Goal: Transaction & Acquisition: Purchase product/service

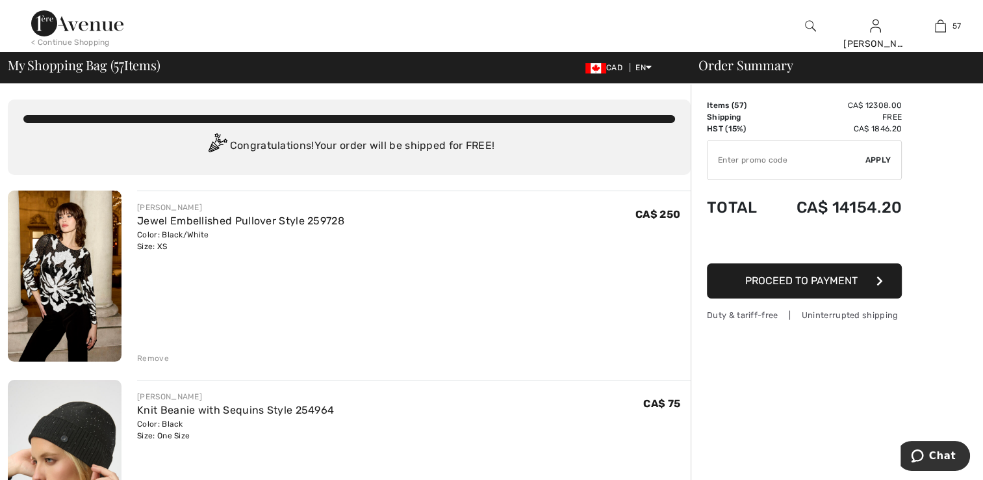
click at [71, 300] on img at bounding box center [65, 275] width 114 height 171
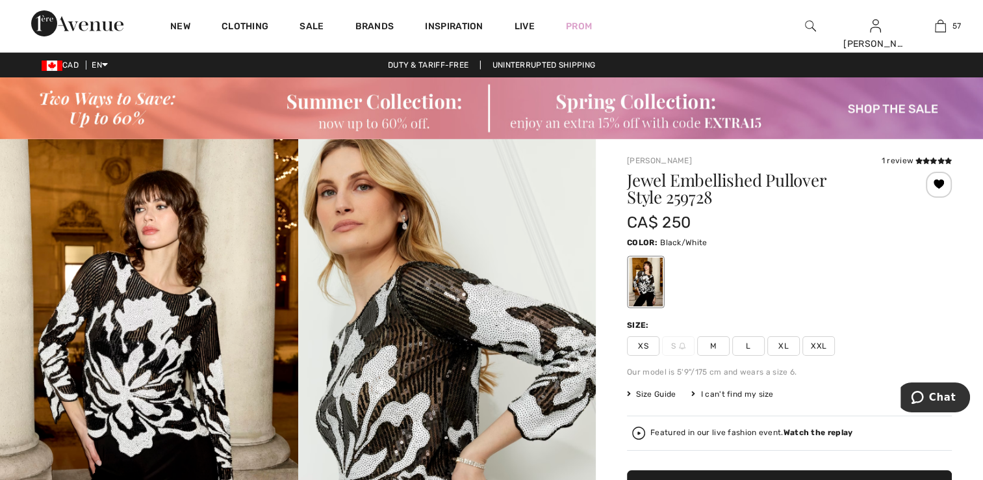
click at [825, 429] on strong "Watch the replay" at bounding box center [819, 432] width 70 height 9
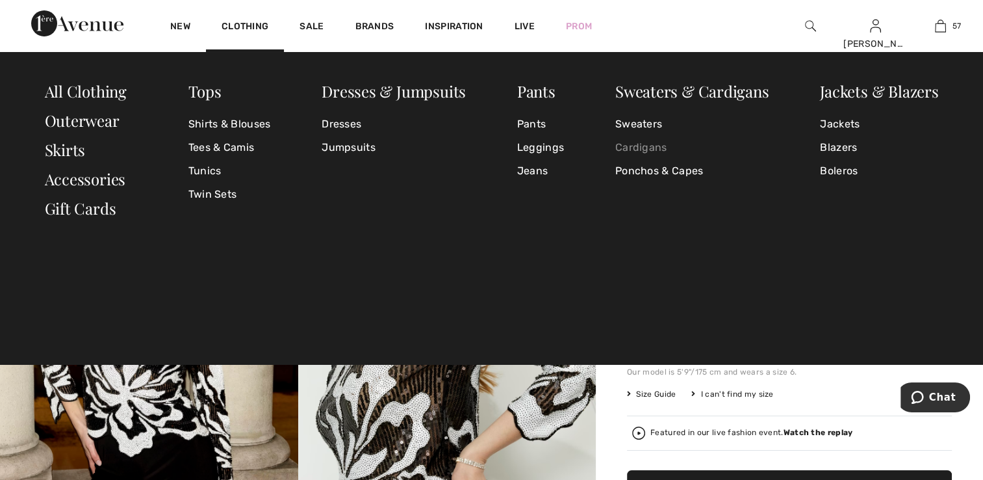
click at [637, 145] on link "Cardigans" at bounding box center [692, 147] width 154 height 23
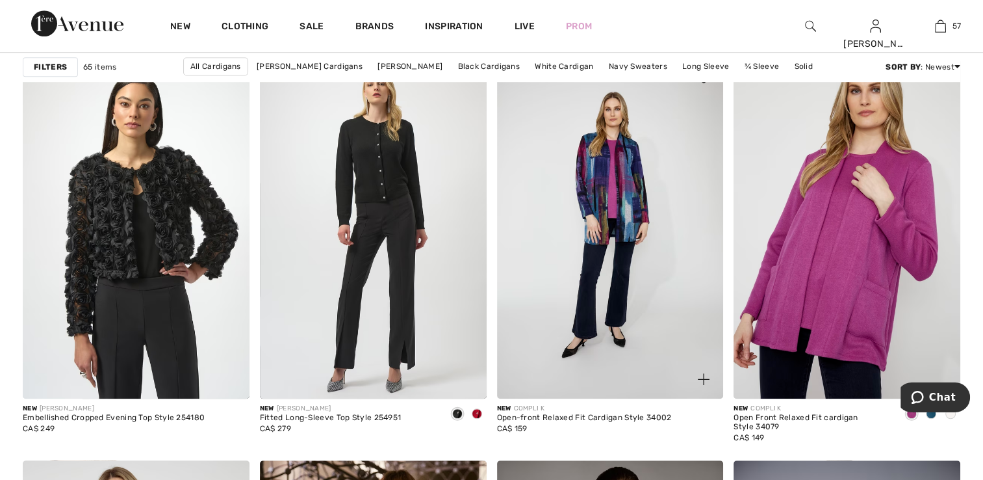
scroll to position [1170, 0]
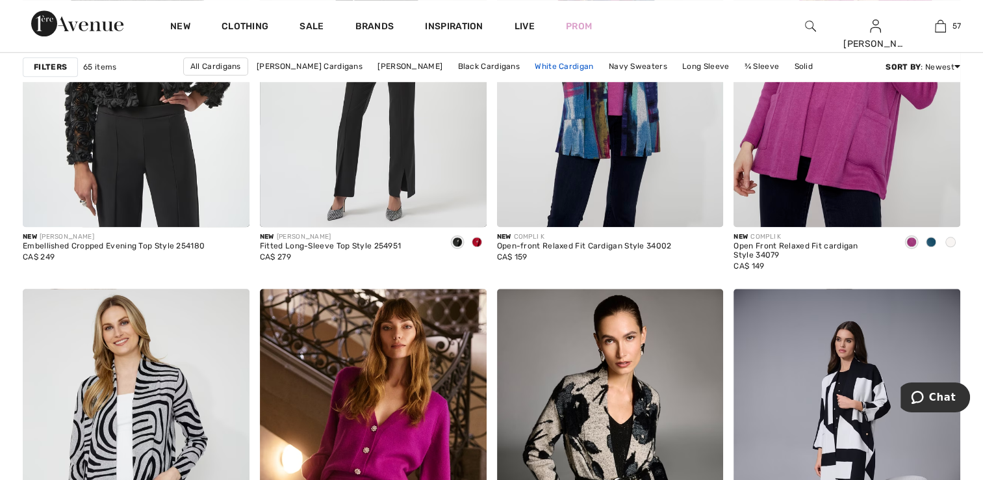
click at [580, 65] on link "White Cardigan" at bounding box center [563, 66] width 71 height 17
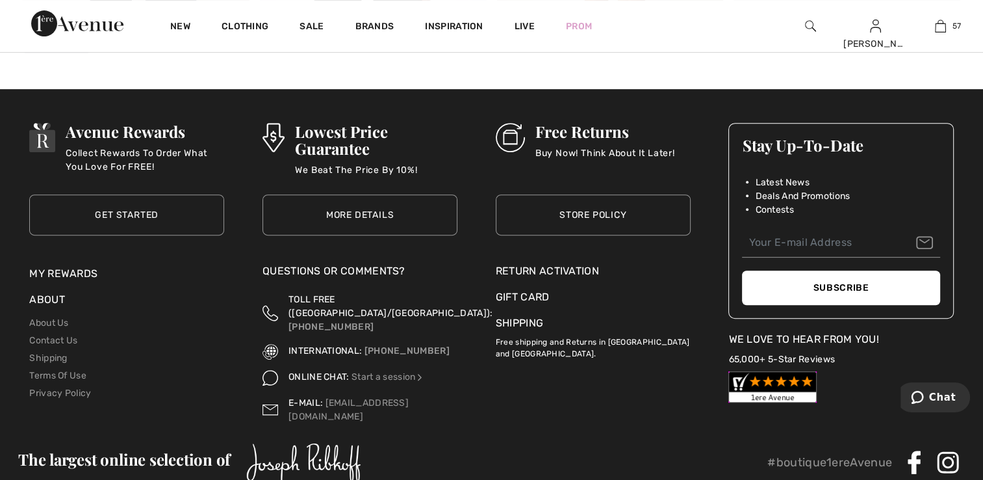
scroll to position [460, 0]
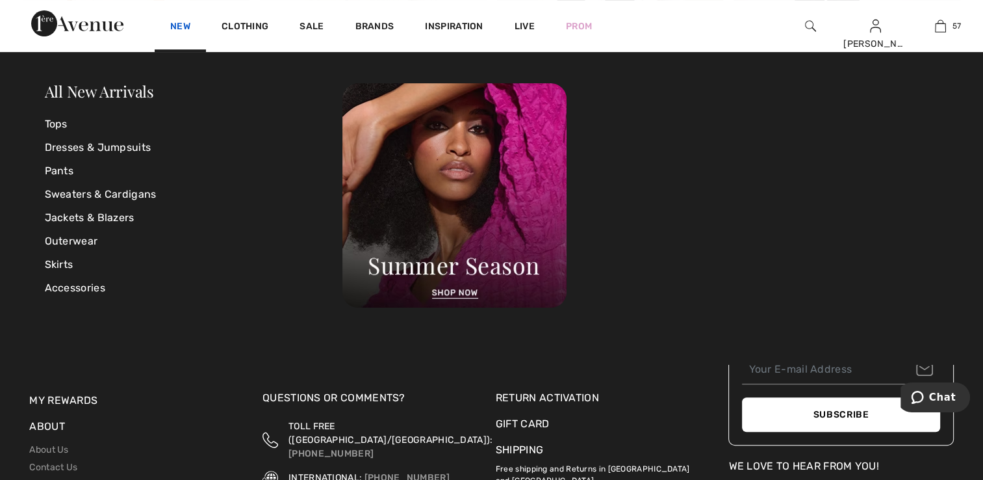
click at [177, 30] on link "New" at bounding box center [180, 28] width 20 height 14
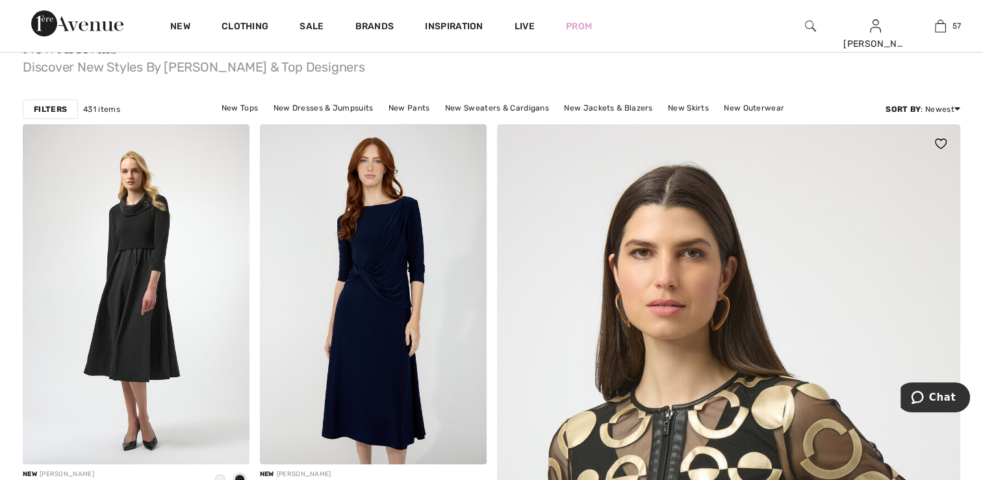
scroll to position [325, 0]
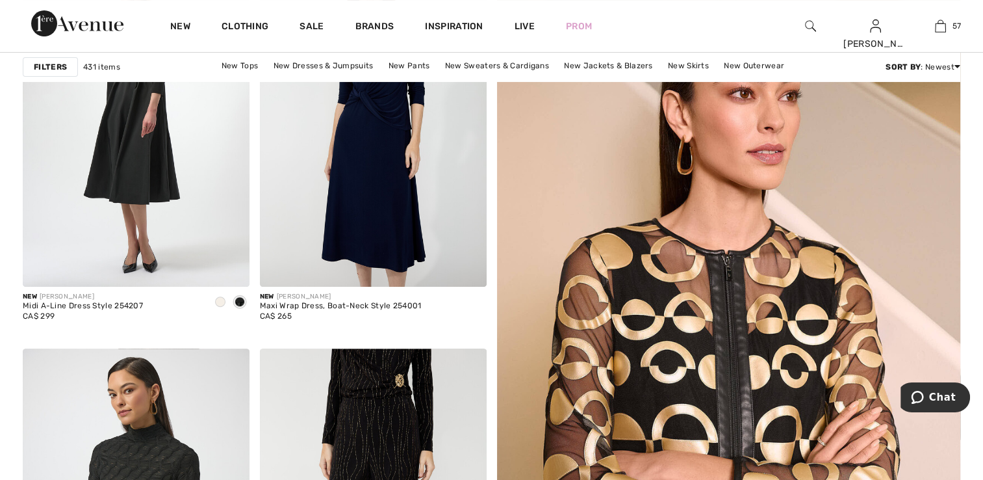
click at [808, 23] on img at bounding box center [810, 26] width 11 height 16
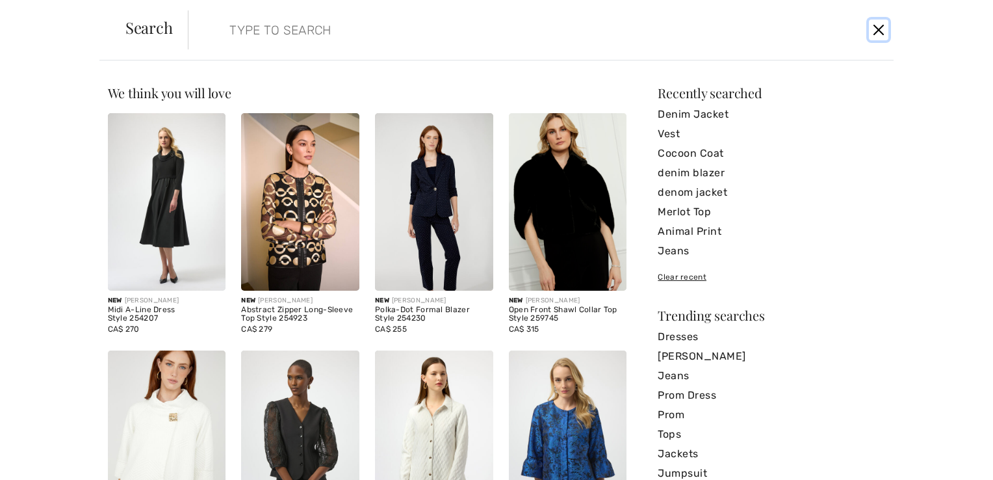
click at [875, 28] on button "Close" at bounding box center [878, 29] width 19 height 21
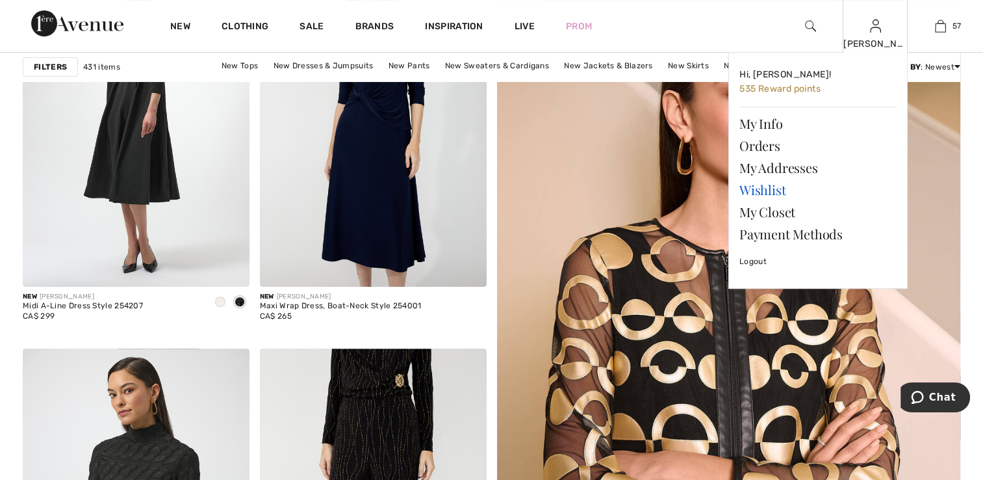
click at [769, 189] on link "Wishlist" at bounding box center [818, 190] width 157 height 22
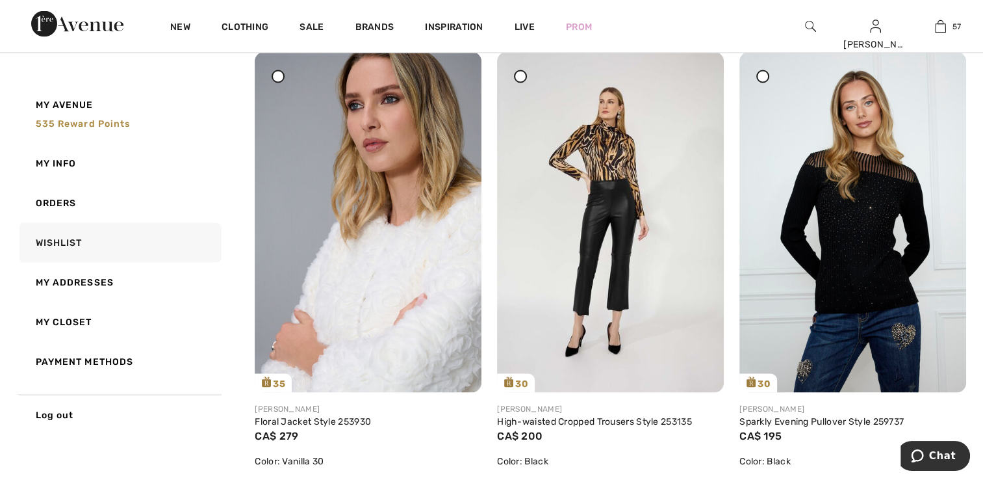
scroll to position [2470, 0]
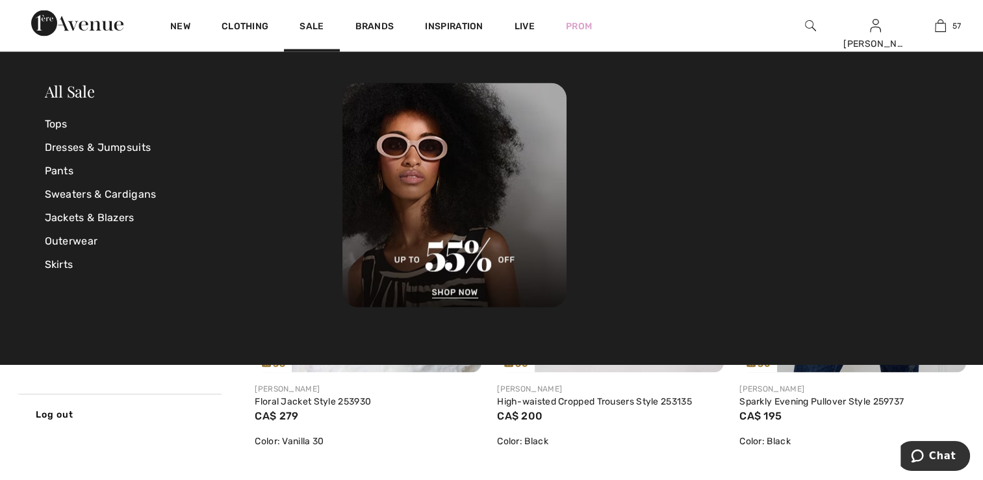
click at [810, 22] on img at bounding box center [810, 26] width 11 height 16
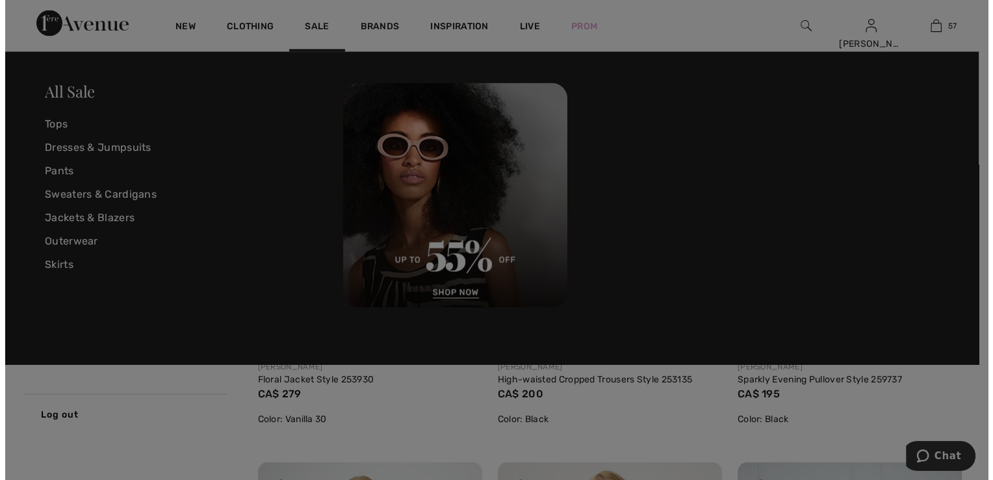
scroll to position [2478, 0]
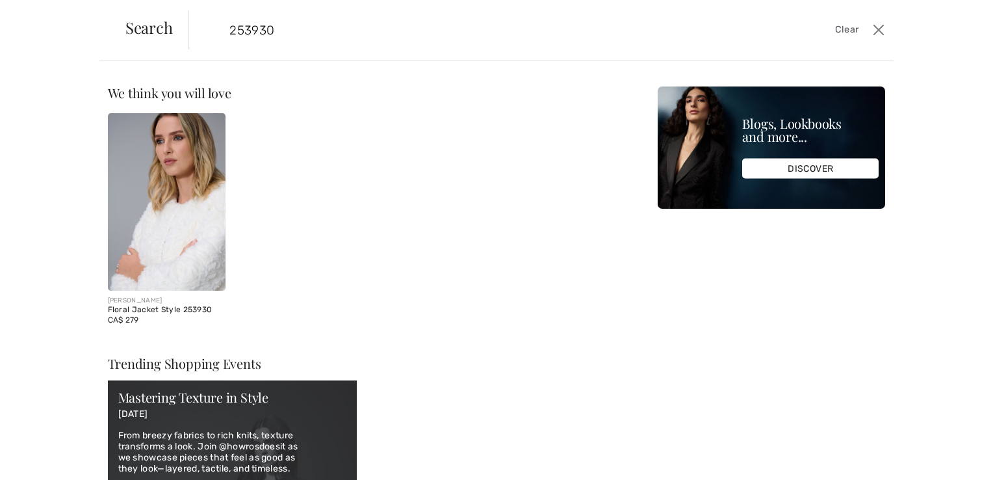
type input "253930"
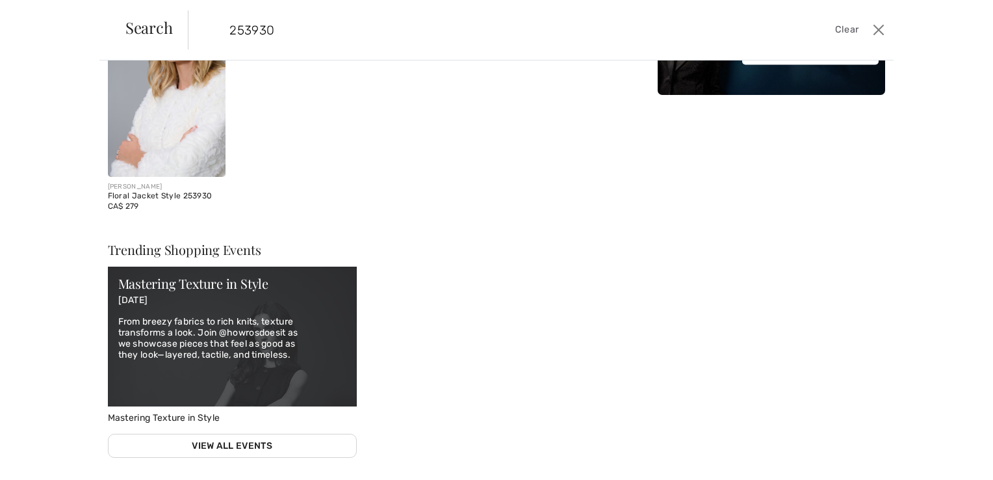
click at [185, 157] on img at bounding box center [167, 87] width 118 height 177
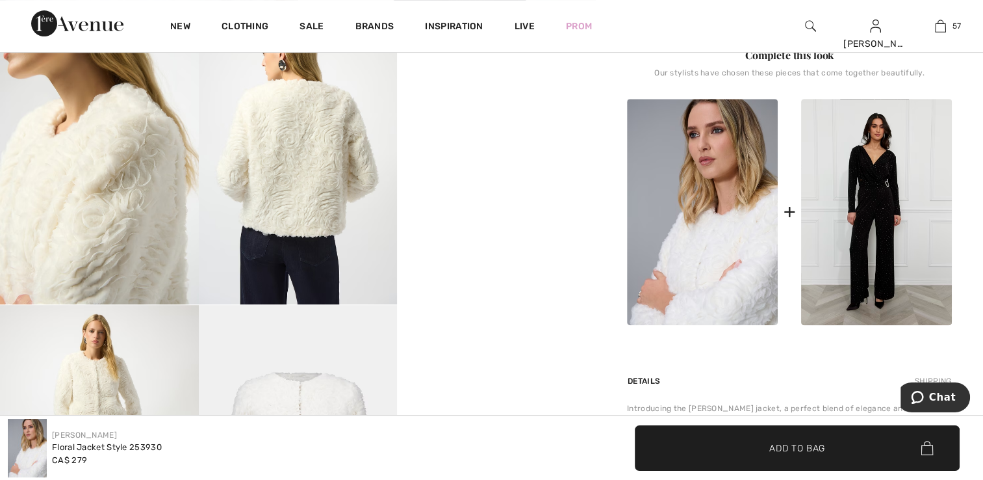
scroll to position [650, 0]
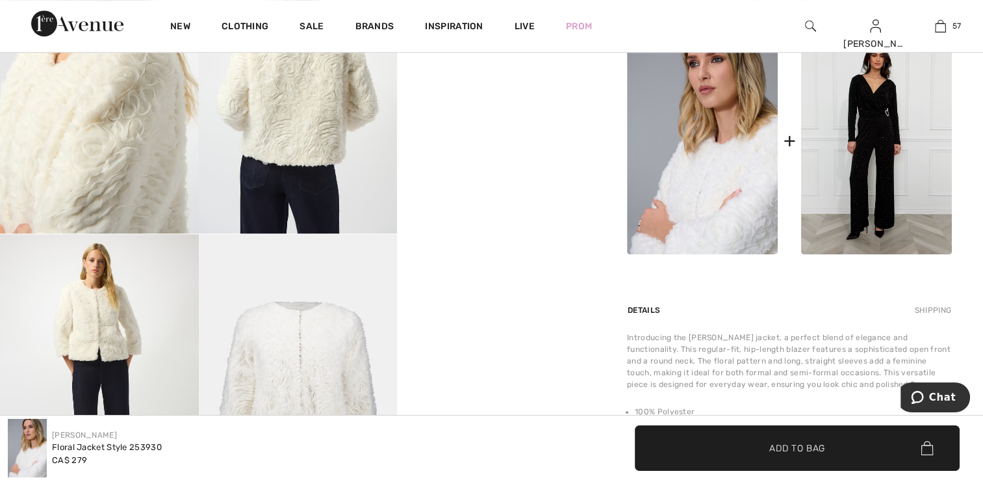
click at [140, 297] on img at bounding box center [99, 383] width 199 height 298
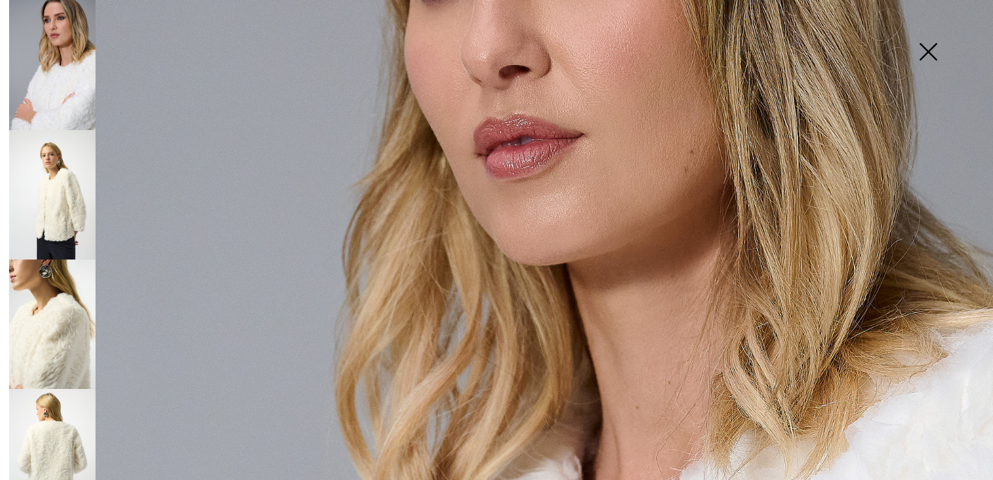
scroll to position [455, 0]
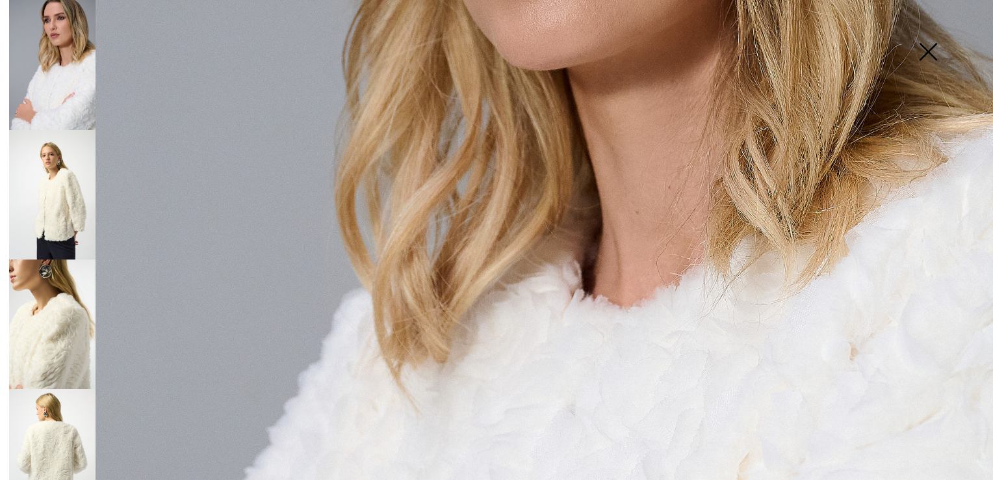
click at [34, 417] on img at bounding box center [52, 453] width 86 height 129
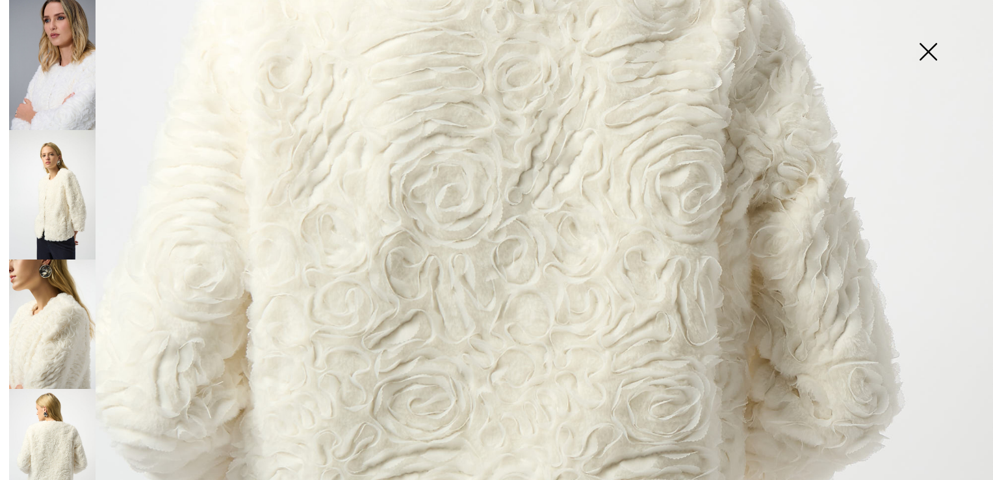
scroll to position [650, 0]
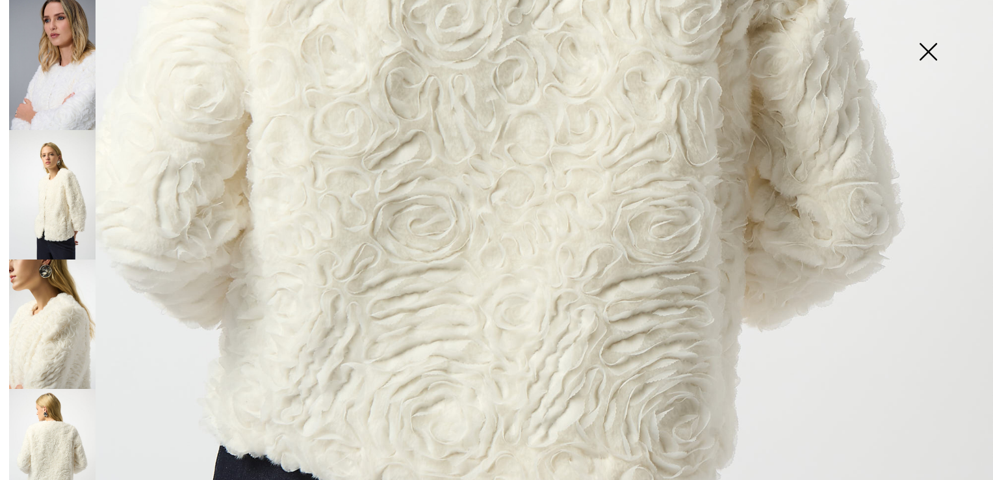
click at [930, 46] on img at bounding box center [928, 52] width 65 height 67
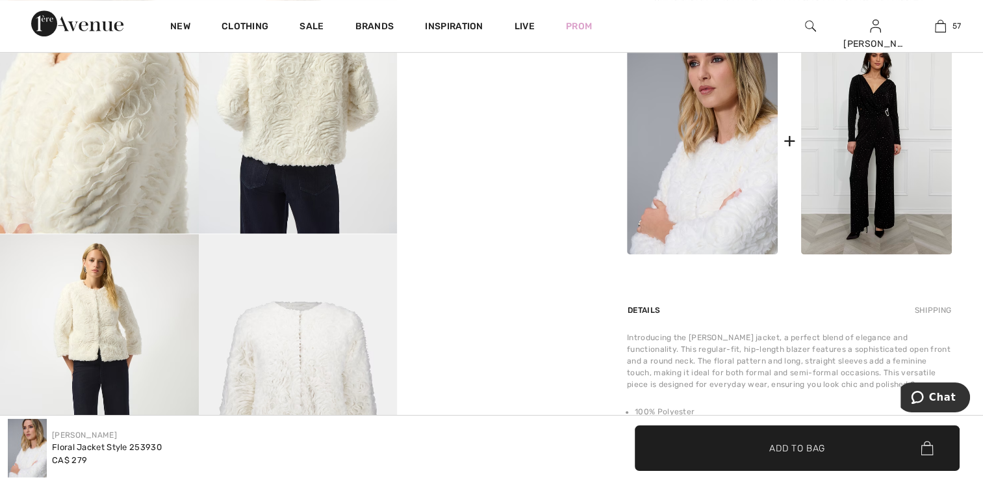
click at [555, 290] on div "Your browser does not support the video tag." at bounding box center [298, 10] width 596 height 1043
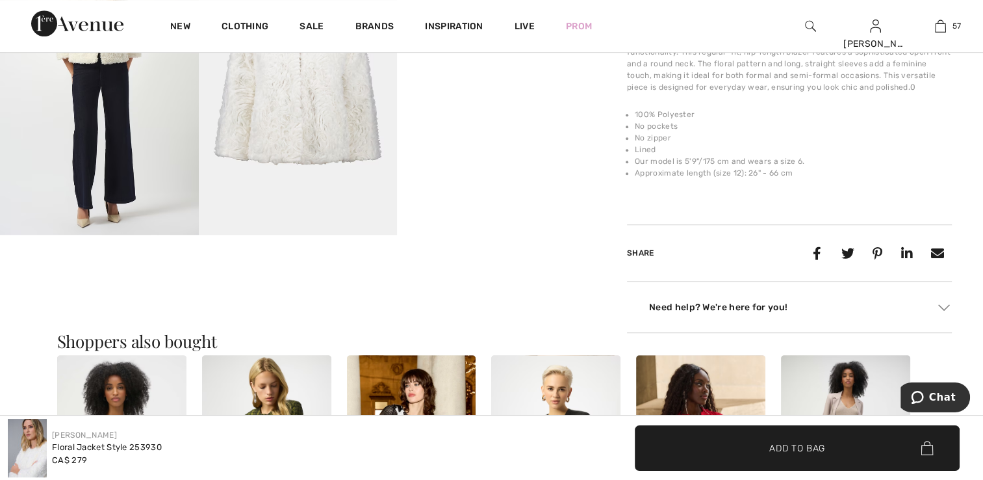
scroll to position [975, 0]
